Goal: Information Seeking & Learning: Learn about a topic

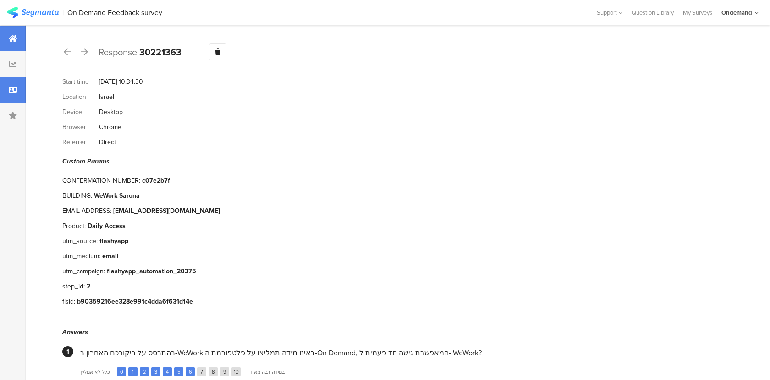
click at [8, 30] on div at bounding box center [13, 39] width 26 height 26
